Goal: Find specific page/section: Find specific page/section

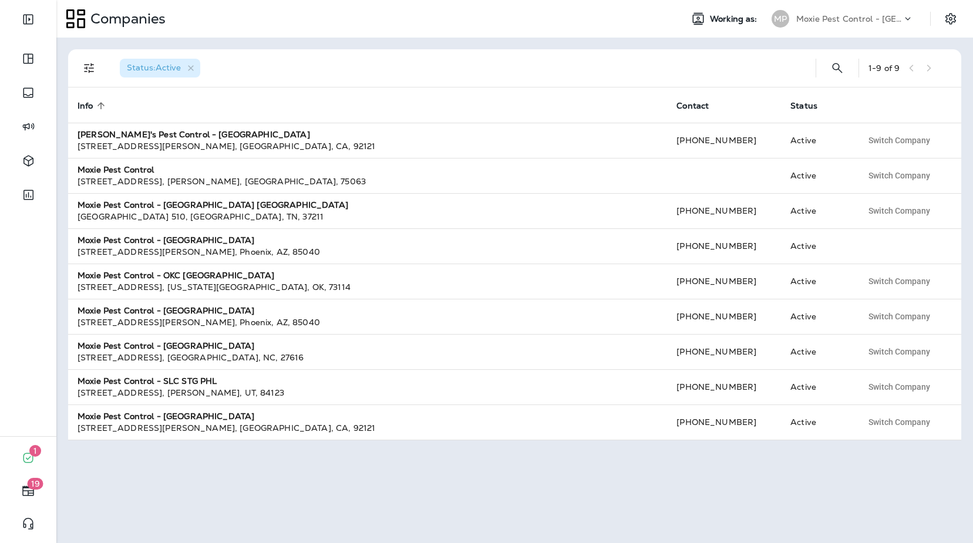
click at [844, 19] on p "Moxie Pest Control - [GEOGRAPHIC_DATA]" at bounding box center [849, 18] width 106 height 9
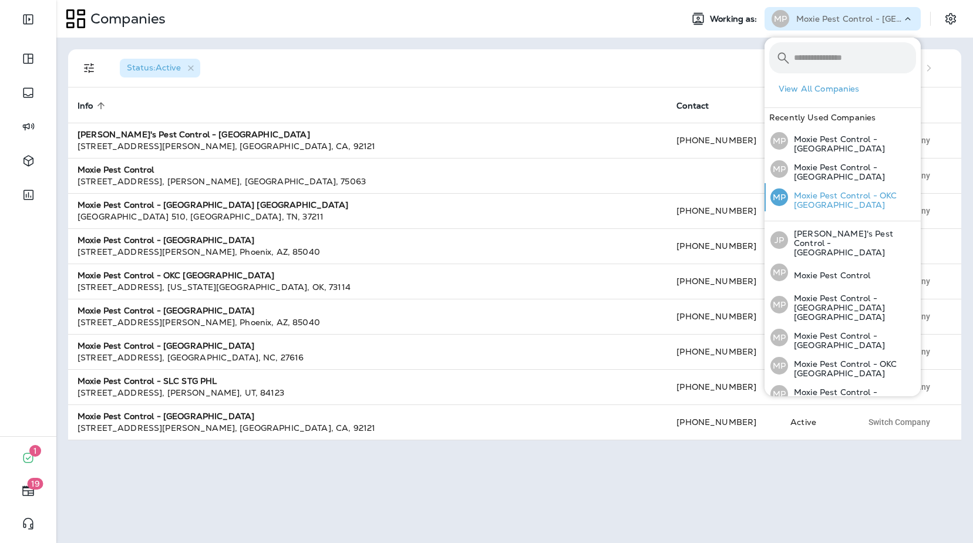
click at [881, 199] on p "Moxie Pest Control - OKC [GEOGRAPHIC_DATA]" at bounding box center [852, 200] width 128 height 19
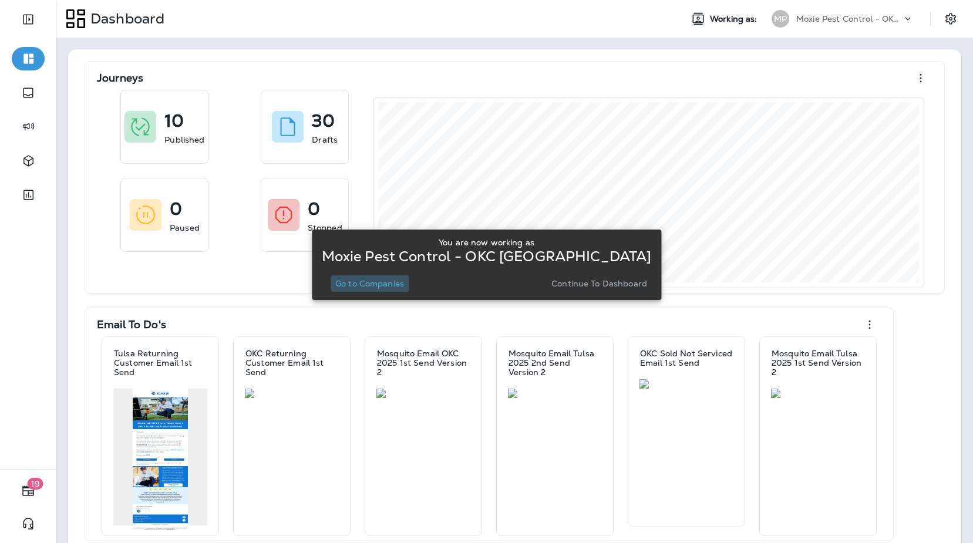
click at [385, 281] on p "Go to Companies" at bounding box center [369, 283] width 69 height 9
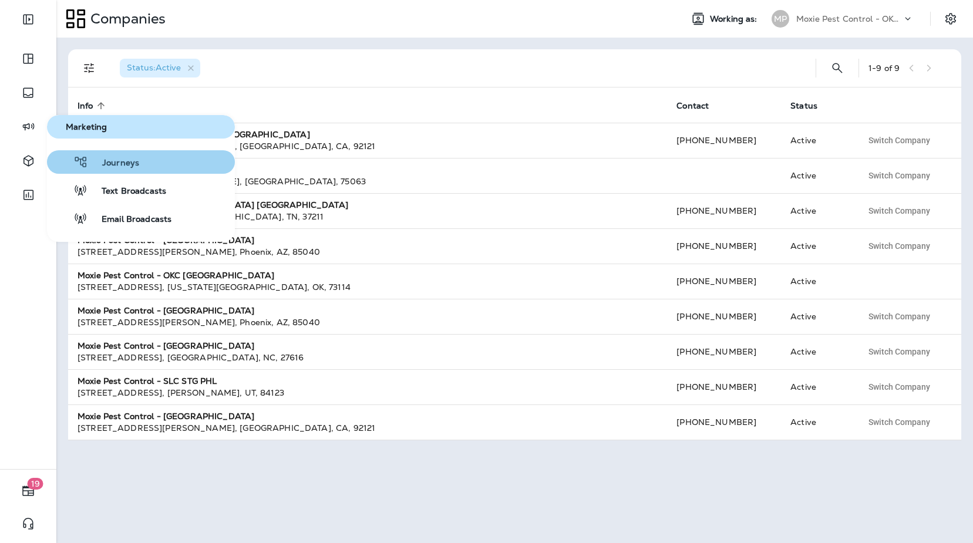
click at [112, 168] on span "Journeys" at bounding box center [113, 163] width 51 height 11
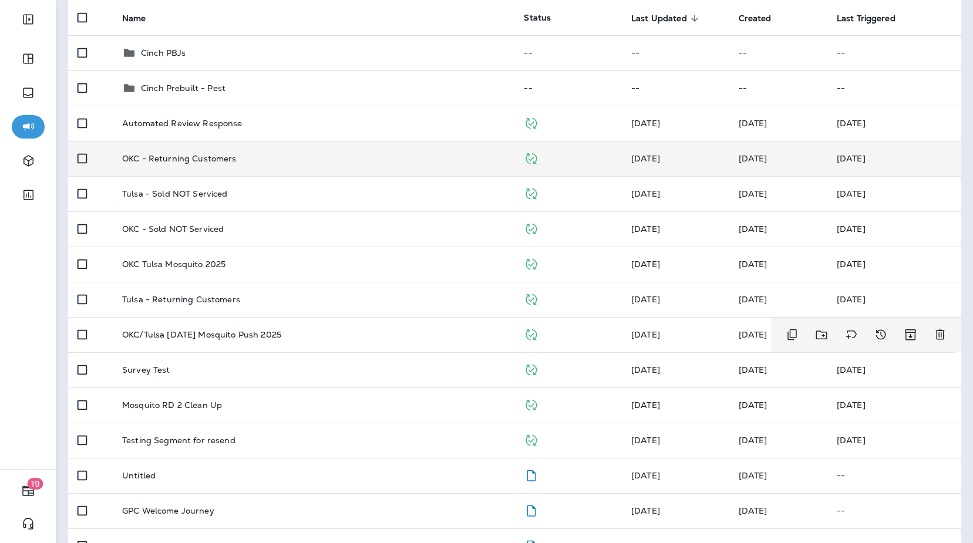
scroll to position [116, 0]
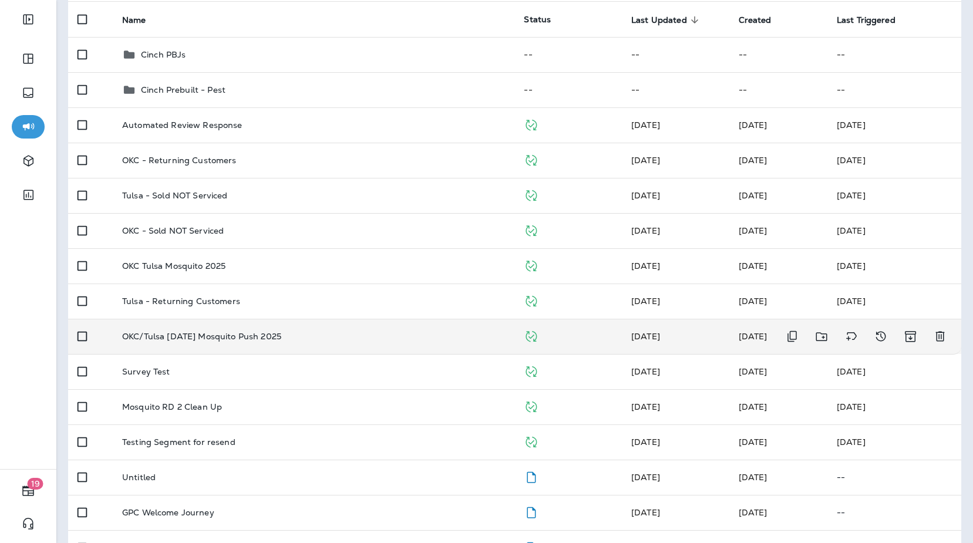
click at [439, 334] on div "OKC/Tulsa [DATE] Mosquito Push 2025" at bounding box center [313, 336] width 383 height 9
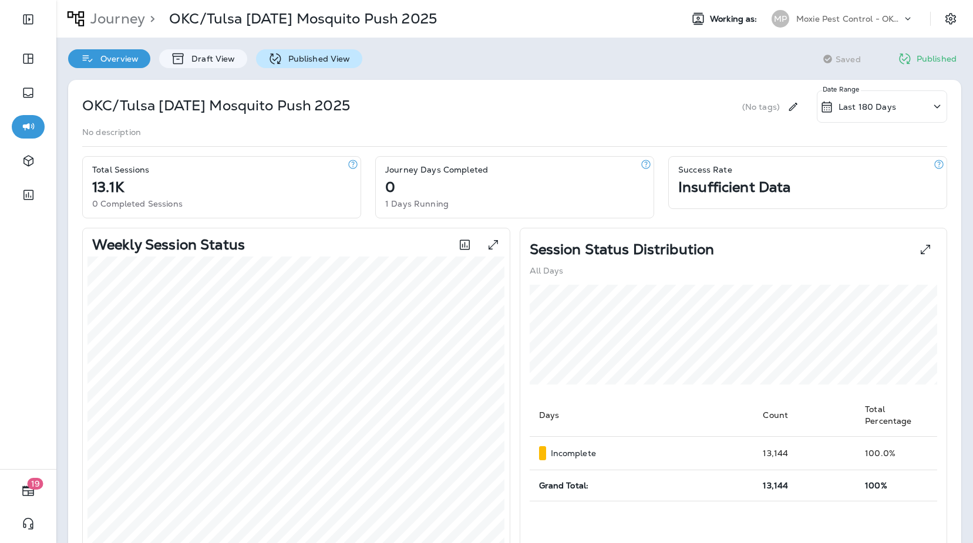
click at [303, 62] on p "Published View" at bounding box center [316, 58] width 68 height 9
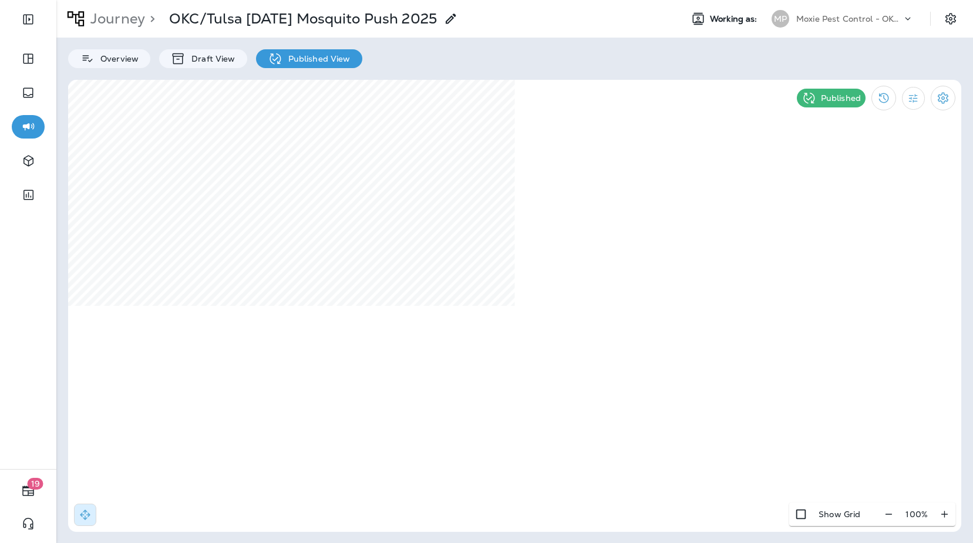
click at [903, 16] on icon at bounding box center [908, 19] width 12 height 12
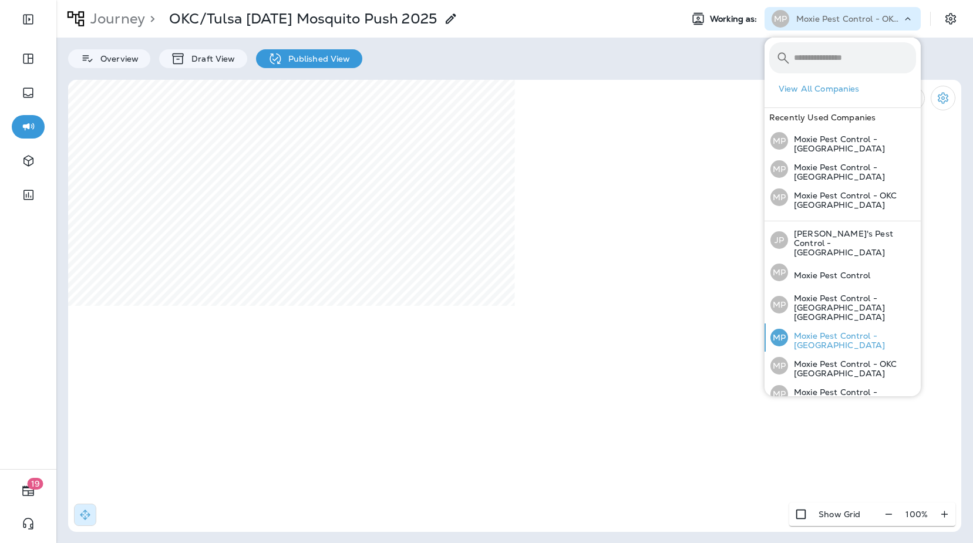
scroll to position [77, 0]
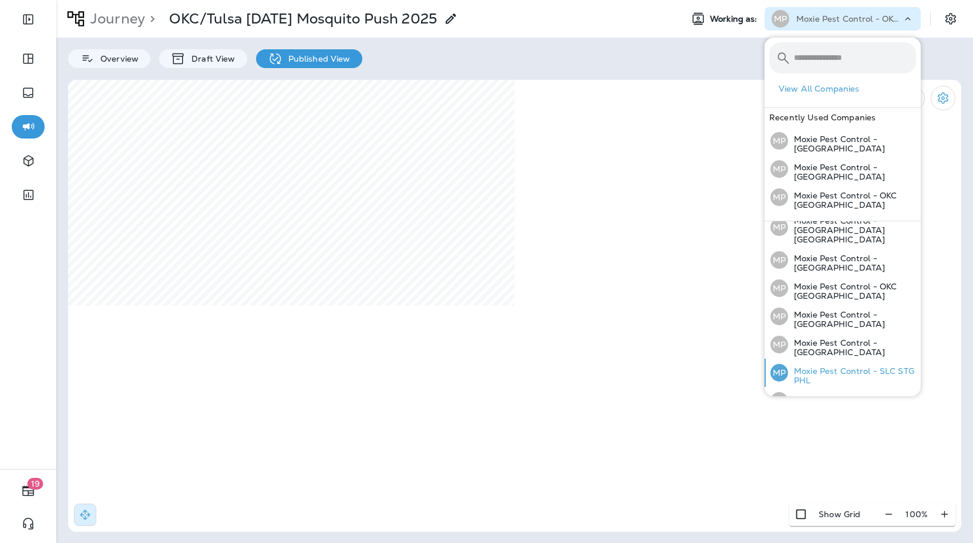
click at [881, 366] on p "Moxie Pest Control - SLC STG PHL" at bounding box center [852, 375] width 128 height 19
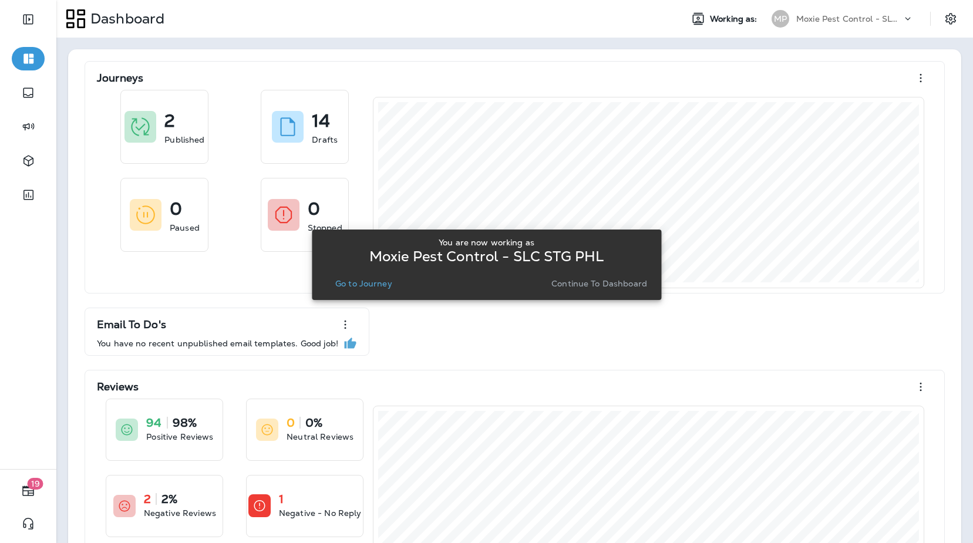
click at [345, 286] on p "Go to Journey" at bounding box center [363, 283] width 57 height 9
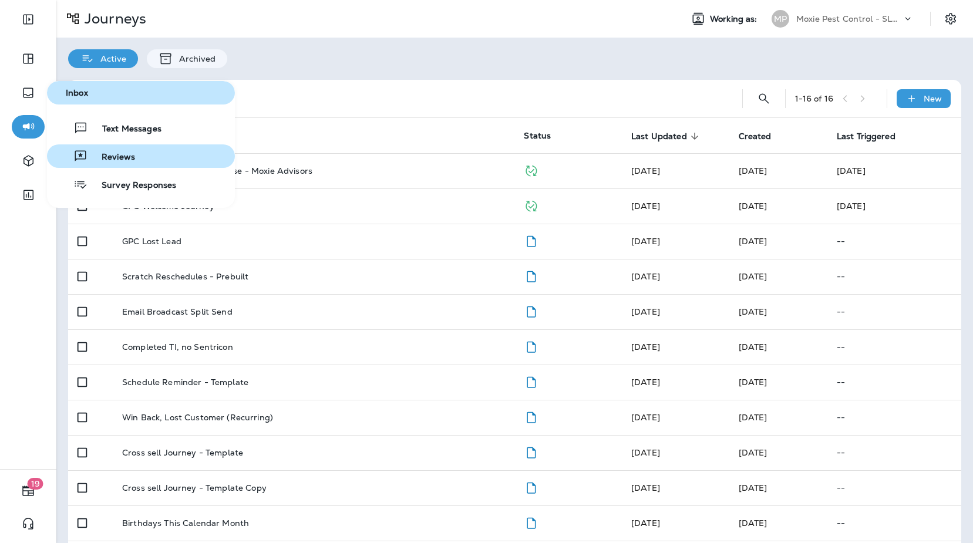
click at [135, 159] on button "Reviews" at bounding box center [141, 155] width 188 height 23
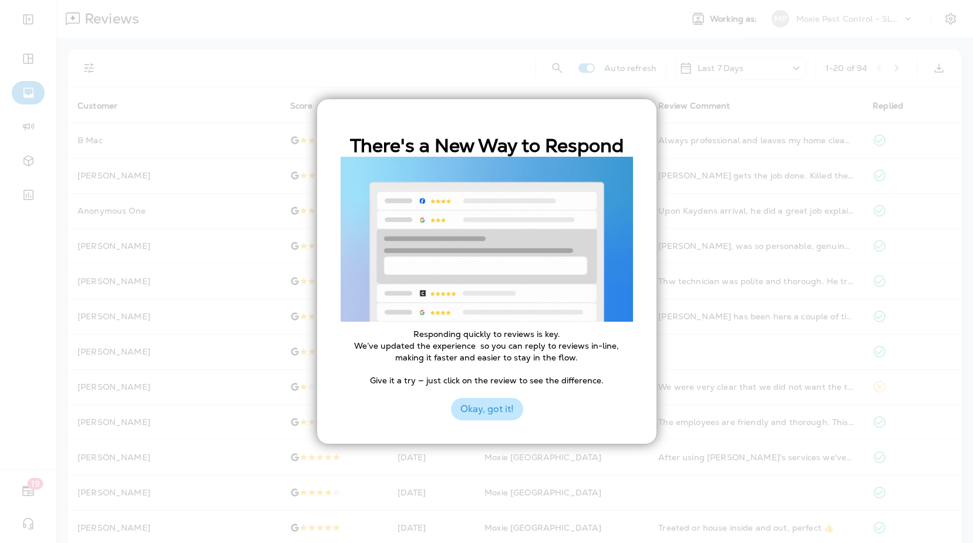
click at [468, 404] on button "Okay, got it!" at bounding box center [487, 409] width 72 height 22
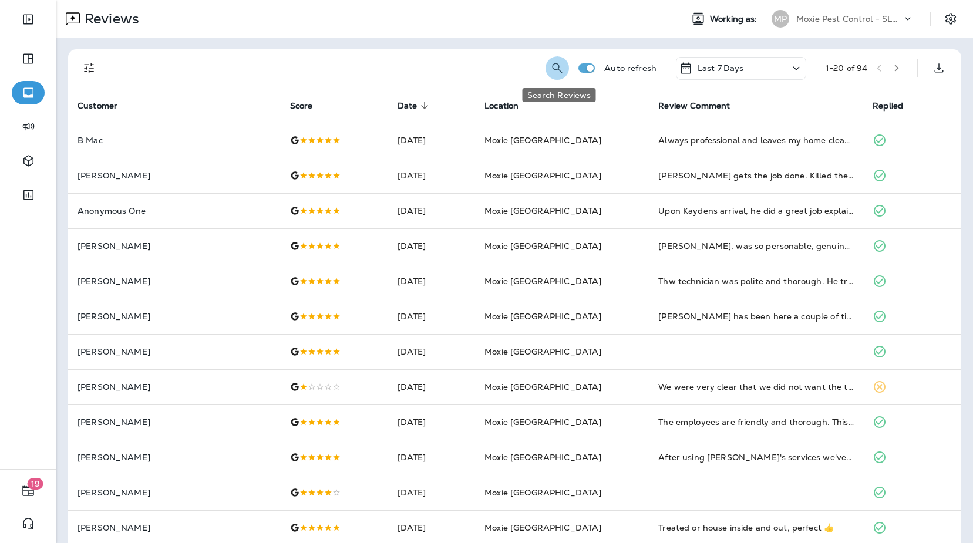
click at [558, 68] on icon "Search Reviews" at bounding box center [557, 68] width 14 height 14
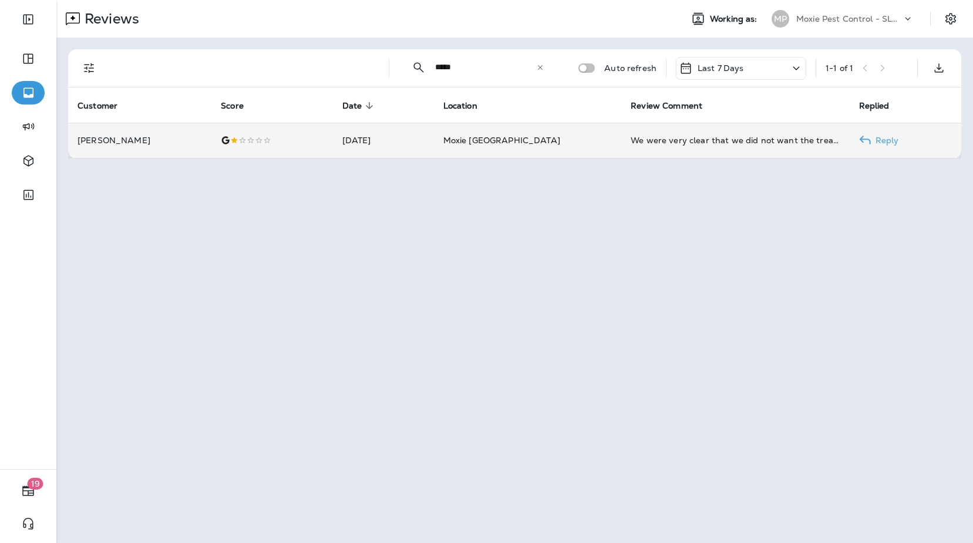
type input "*****"
drag, startPoint x: 604, startPoint y: 141, endPoint x: 596, endPoint y: 136, distance: 9.3
click at [604, 141] on td "Moxie [GEOGRAPHIC_DATA]" at bounding box center [528, 140] width 188 height 35
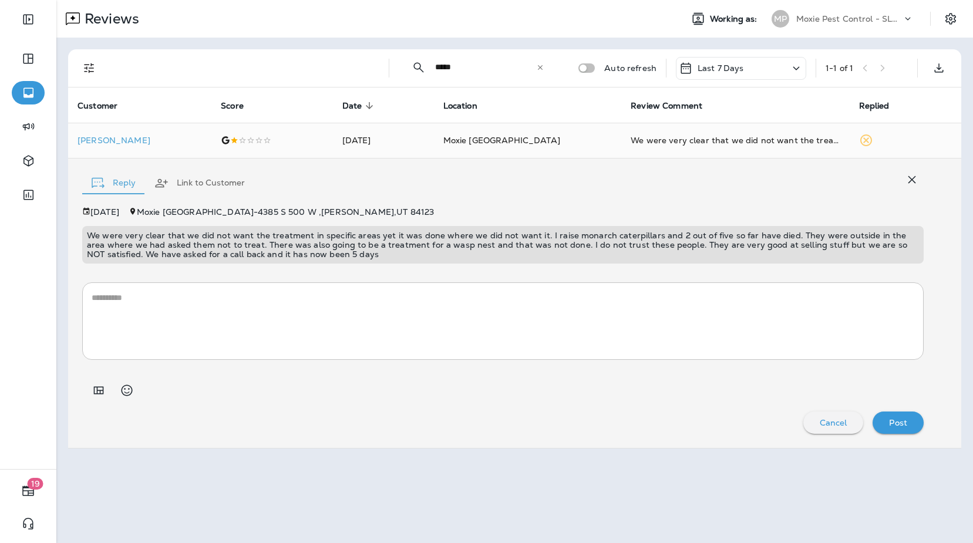
click at [901, 22] on p "Moxie Pest Control - SLC STG PHL" at bounding box center [849, 18] width 106 height 9
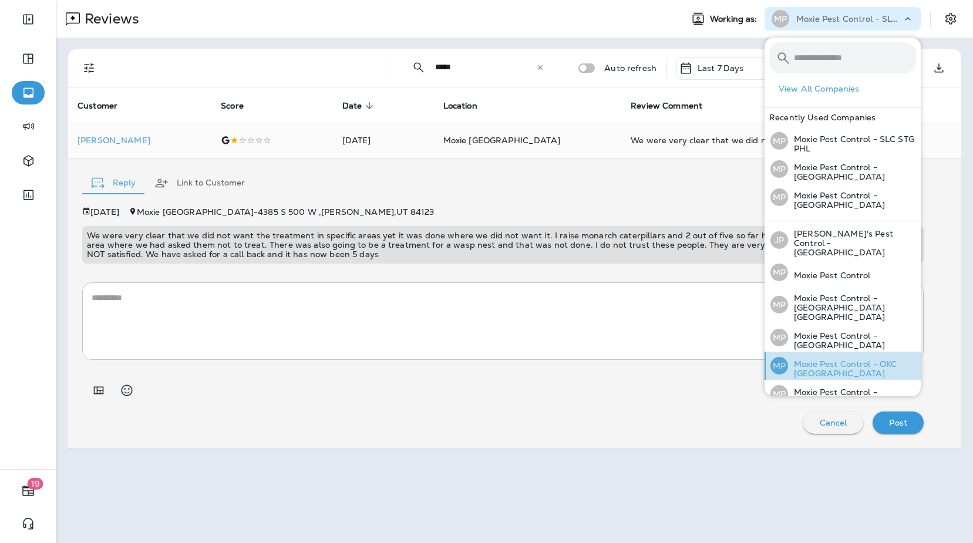
click at [845, 359] on p "Moxie Pest Control - OKC [GEOGRAPHIC_DATA]" at bounding box center [852, 368] width 128 height 19
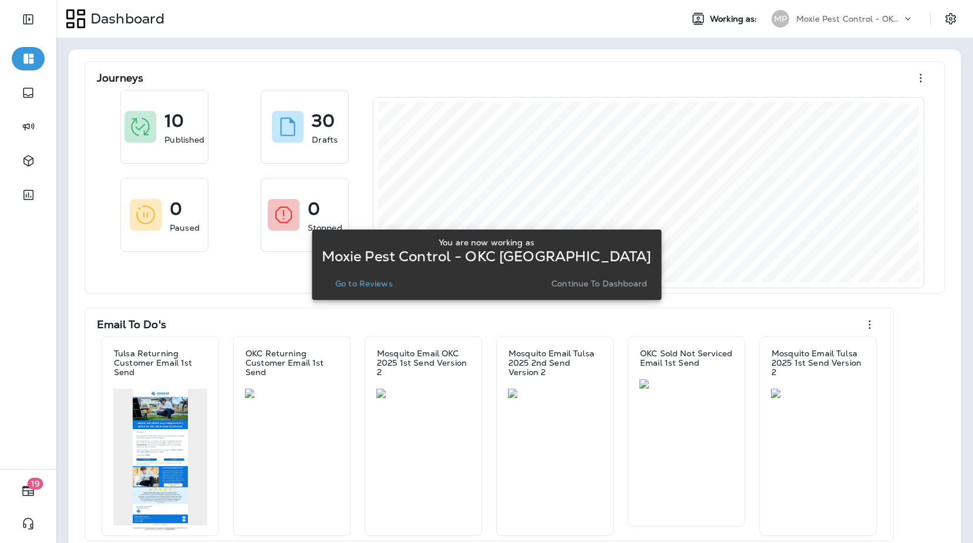
click at [375, 294] on div "You are now working as Moxie Pest Control - OKC Tulsa Go to Reviews Continue to…" at bounding box center [486, 264] width 331 height 63
click at [377, 285] on p "Go to Reviews" at bounding box center [364, 283] width 58 height 9
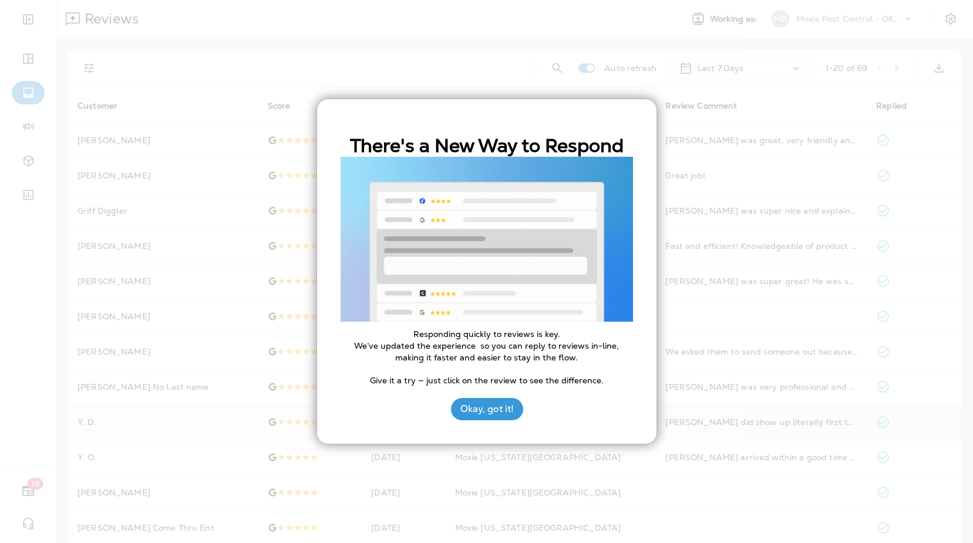
click at [476, 413] on button "Okay, got it!" at bounding box center [487, 409] width 72 height 22
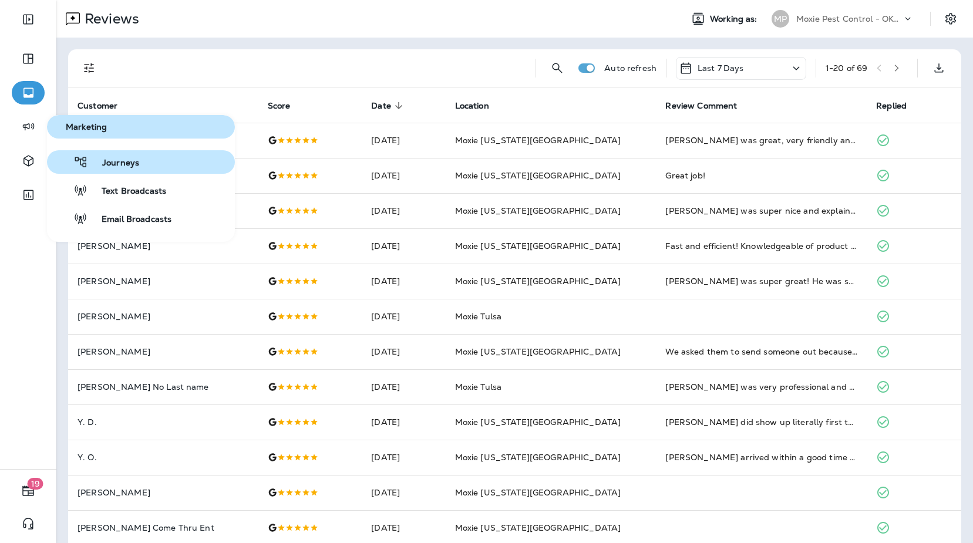
click at [116, 159] on span "Journeys" at bounding box center [113, 163] width 51 height 11
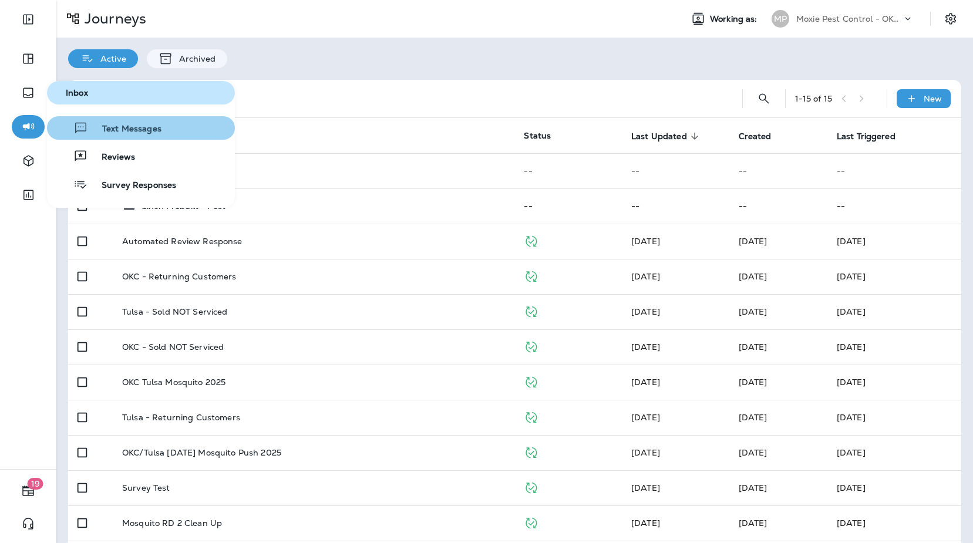
click at [117, 129] on span "Text Messages" at bounding box center [124, 129] width 73 height 11
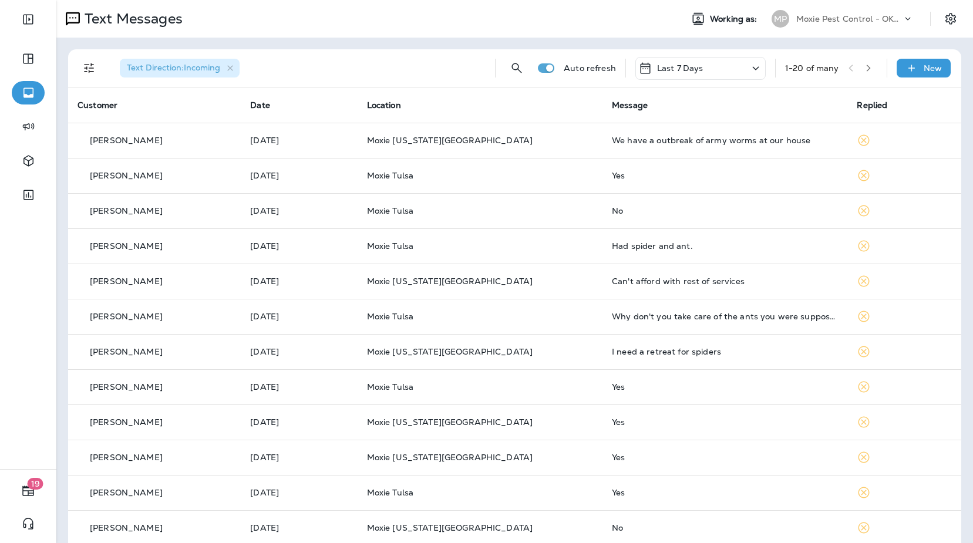
click at [95, 68] on icon "Filters" at bounding box center [89, 68] width 14 height 14
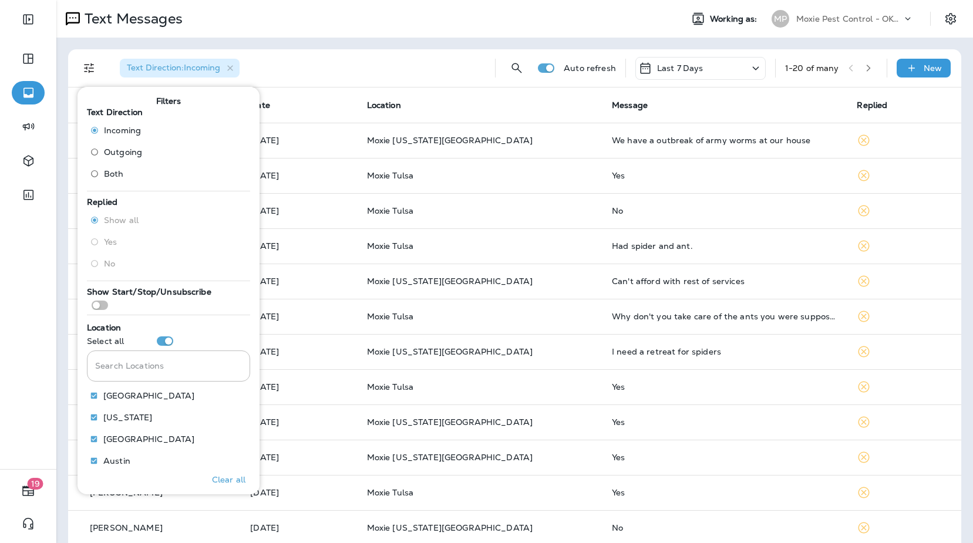
click at [111, 156] on span "Outgoing" at bounding box center [123, 151] width 38 height 9
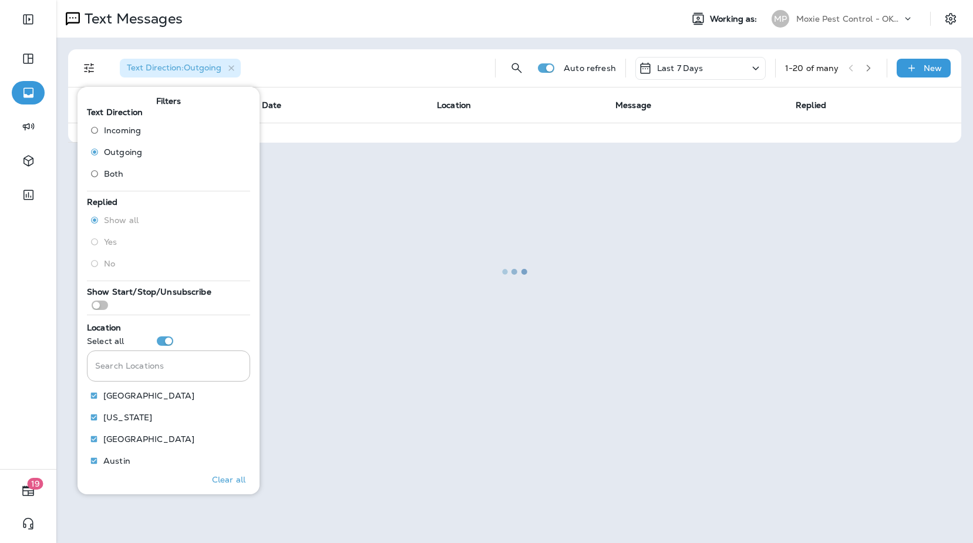
click at [289, 48] on div at bounding box center [515, 271] width 914 height 541
